Goal: Transaction & Acquisition: Purchase product/service

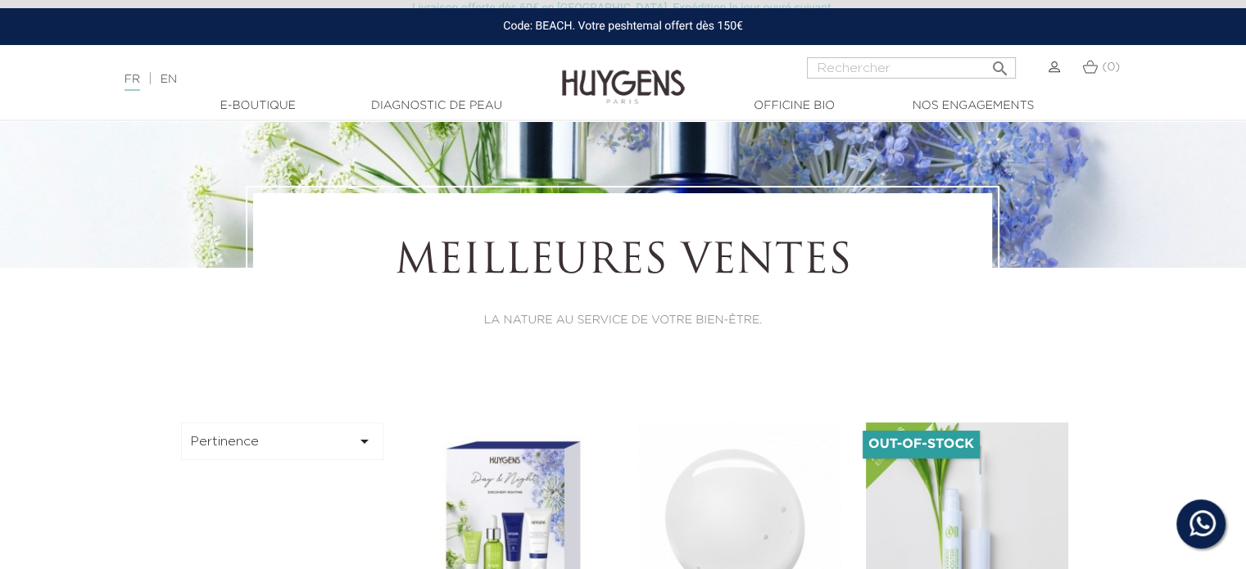
scroll to position [246, 0]
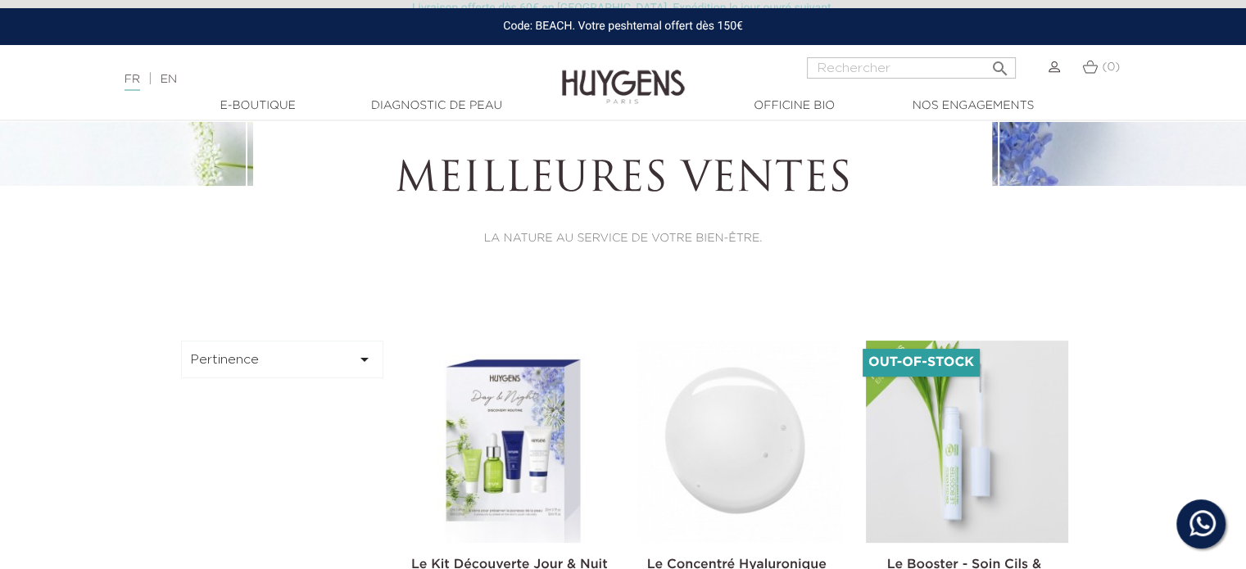
click at [733, 432] on img at bounding box center [739, 442] width 202 height 202
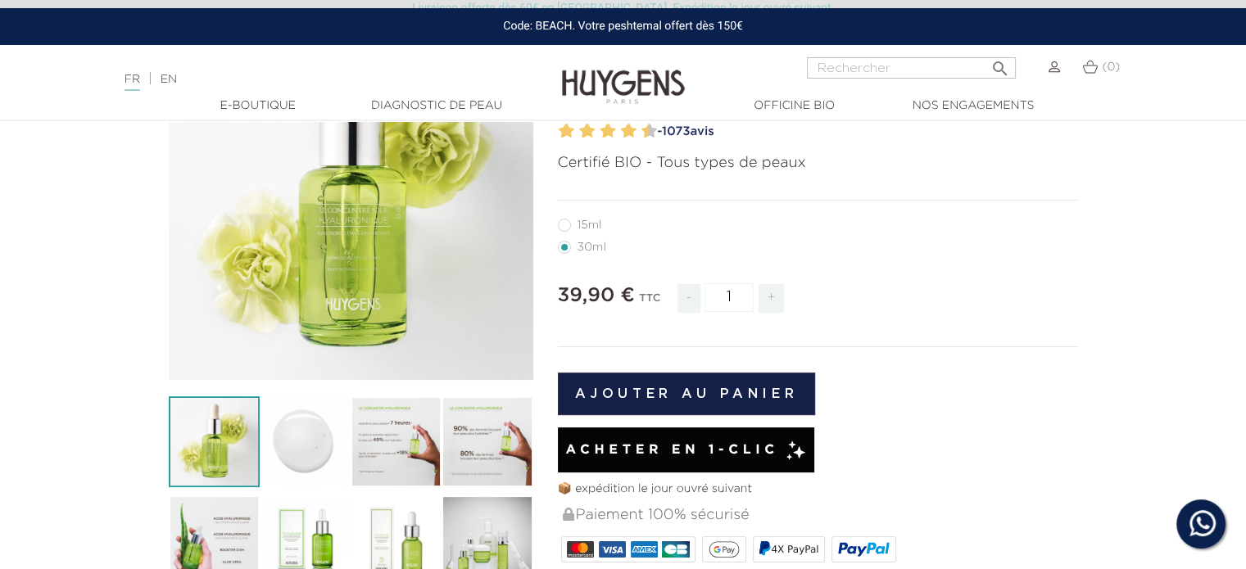
scroll to position [246, 0]
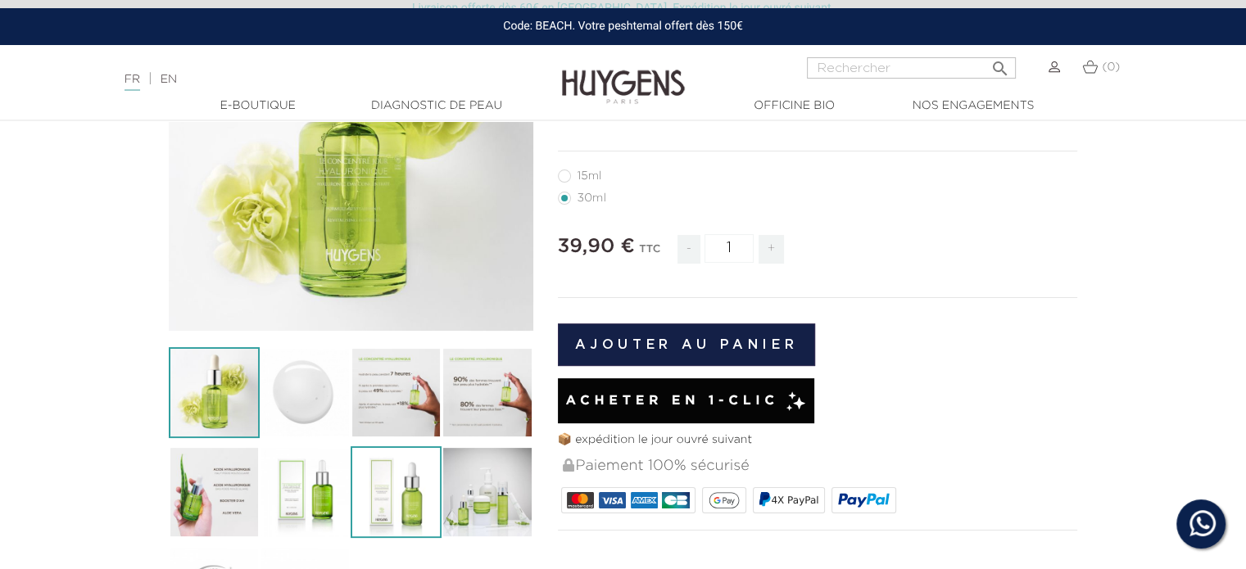
click at [388, 473] on img at bounding box center [396, 491] width 91 height 91
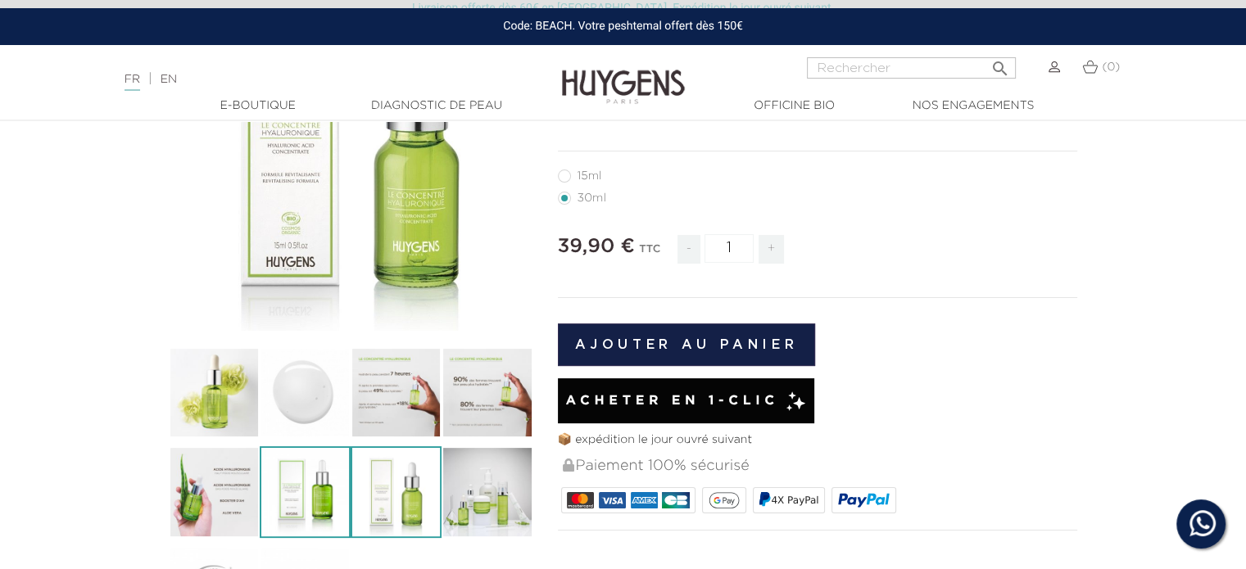
click at [326, 503] on img at bounding box center [305, 491] width 91 height 91
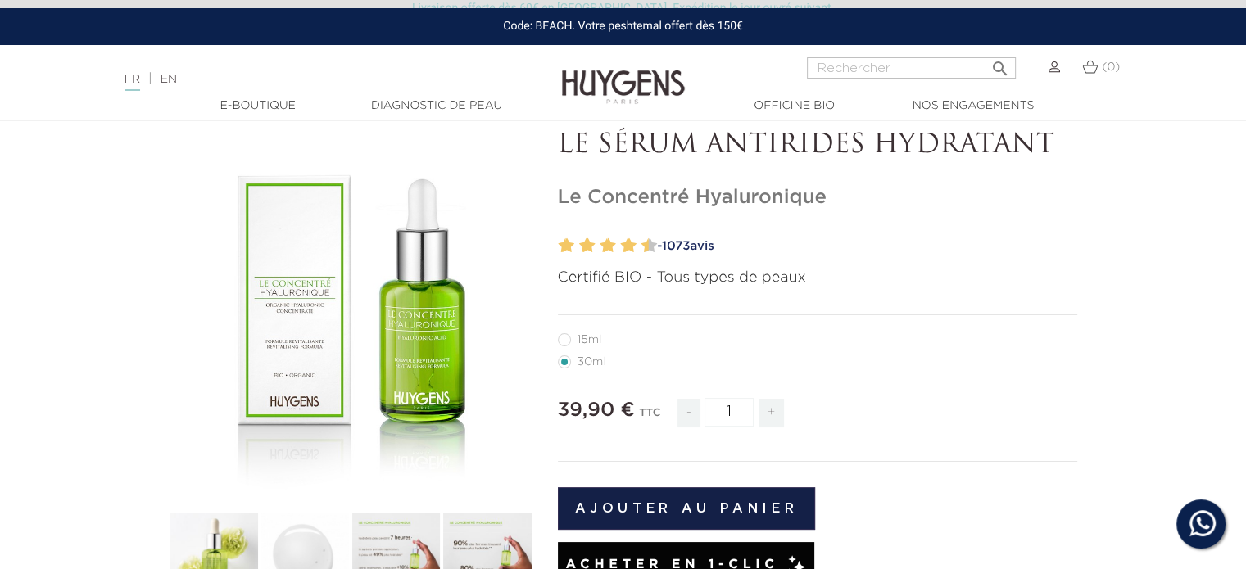
scroll to position [82, 0]
click at [570, 344] on label12"] "15ml" at bounding box center [590, 339] width 64 height 13
radio input "true"
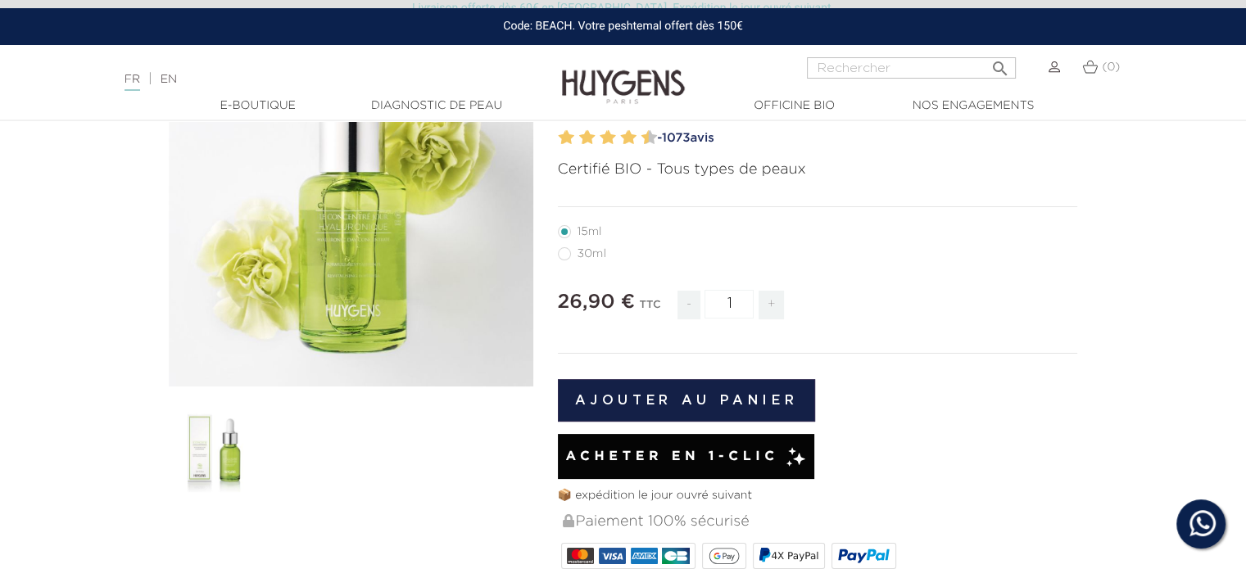
scroll to position [82, 0]
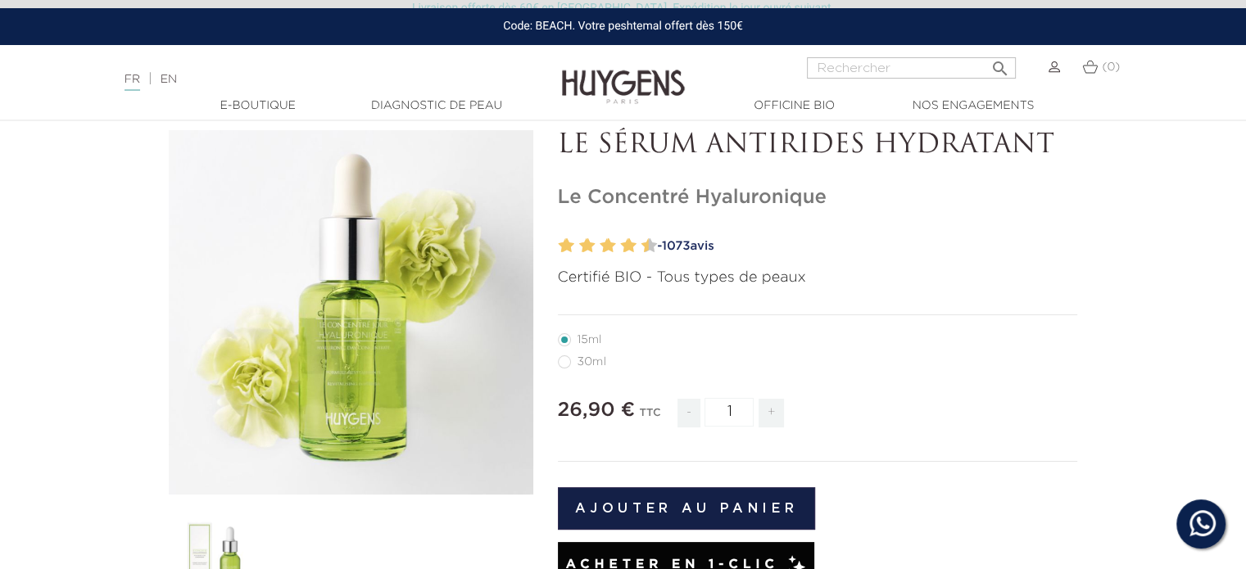
click at [565, 369] on label22"] "30ml" at bounding box center [592, 361] width 68 height 13
radio input "true"
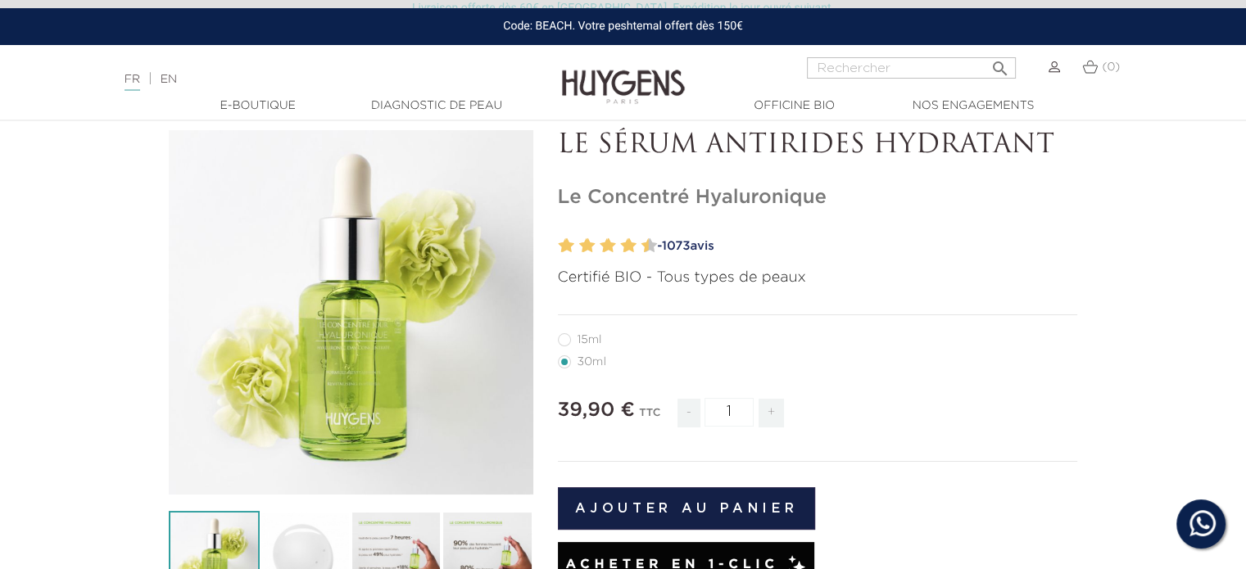
click at [561, 364] on label22"] "30ml" at bounding box center [592, 361] width 68 height 13
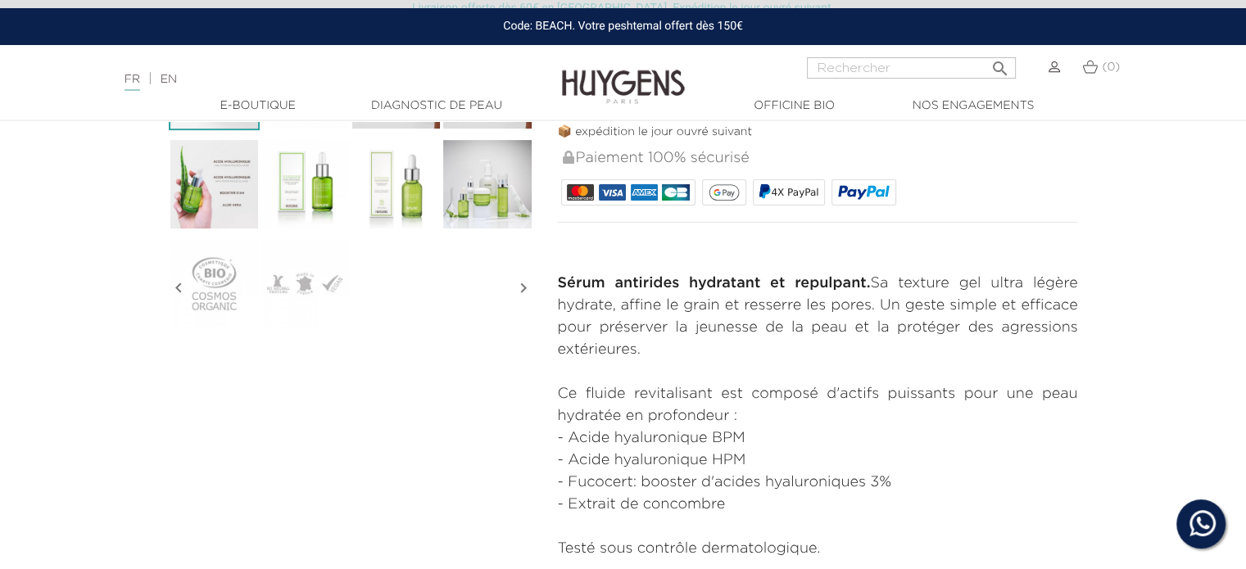
scroll to position [737, 0]
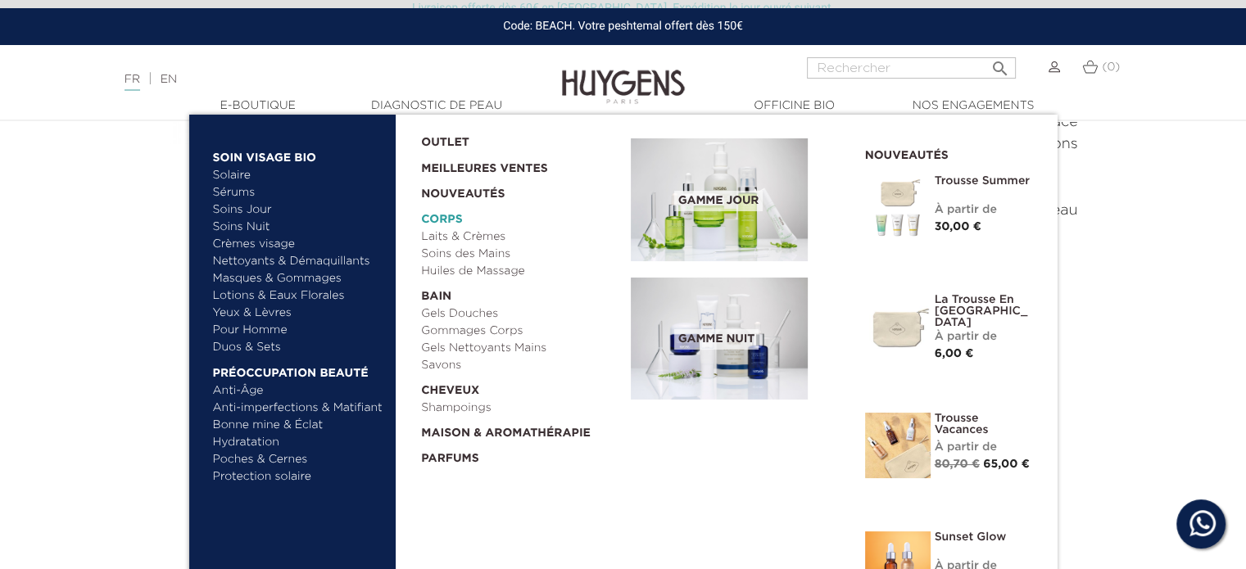
click at [453, 213] on link "  Corps" at bounding box center [520, 215] width 198 height 25
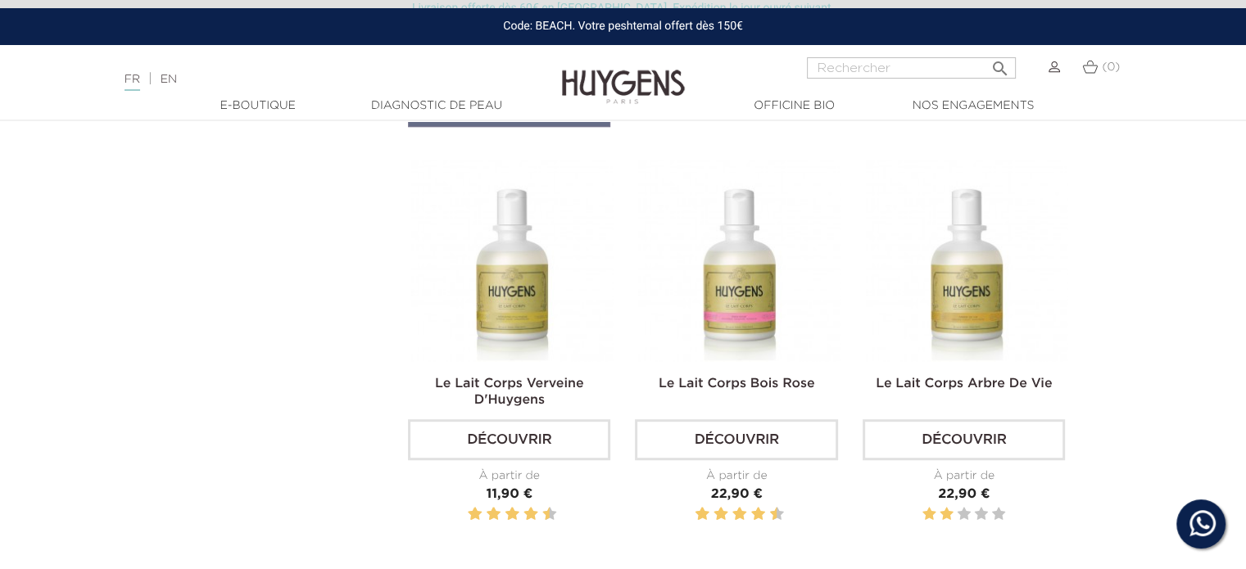
scroll to position [983, 0]
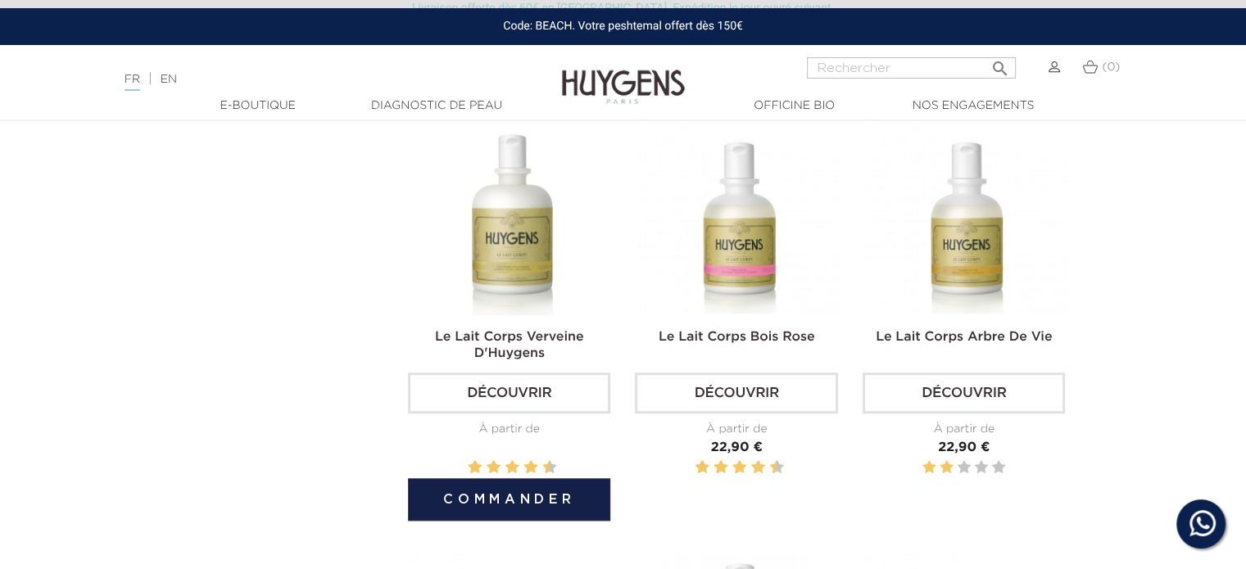
click at [521, 281] on img at bounding box center [512, 214] width 202 height 202
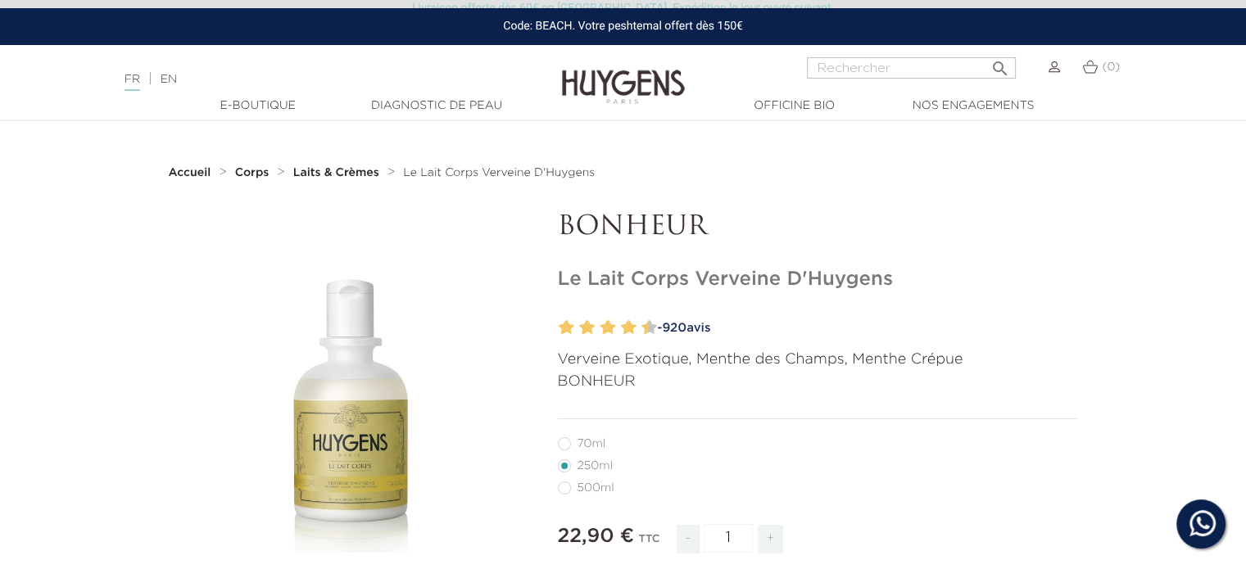
scroll to position [82, 0]
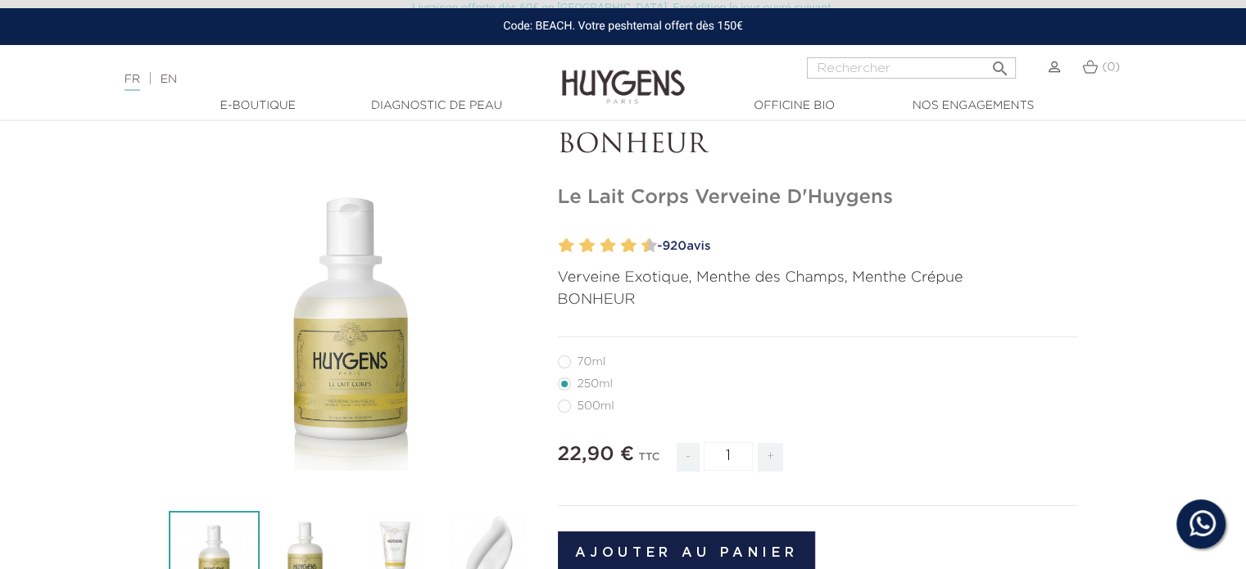
click at [571, 406] on label36"] "500ml" at bounding box center [596, 406] width 76 height 13
radio input "true"
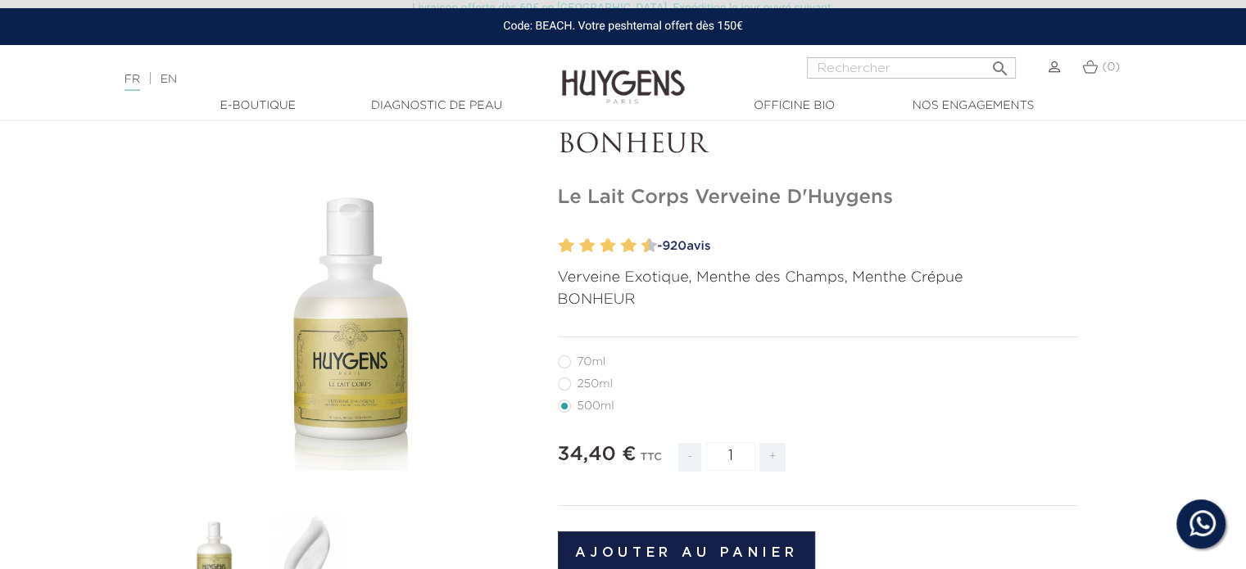
click at [564, 360] on label5"] "70ml" at bounding box center [592, 361] width 68 height 13
radio input "true"
